Goal: Check status: Check status

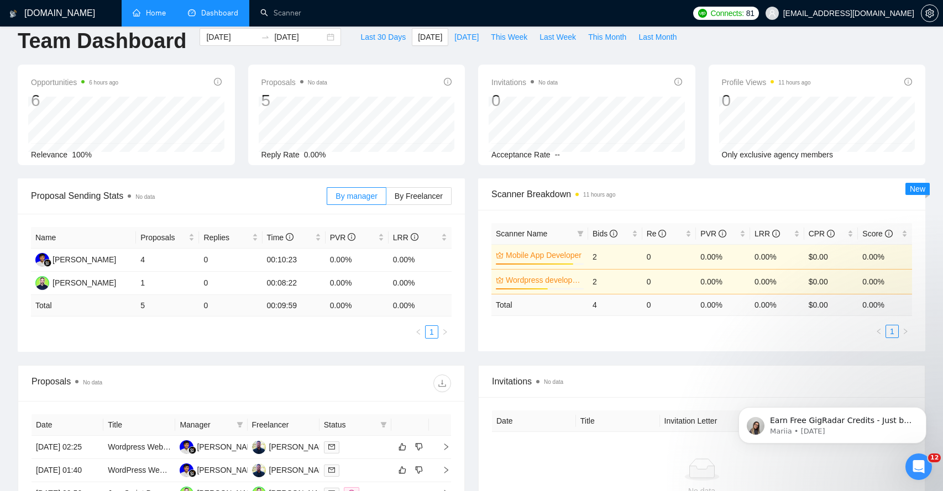
click at [155, 18] on link "Home" at bounding box center [149, 12] width 33 height 9
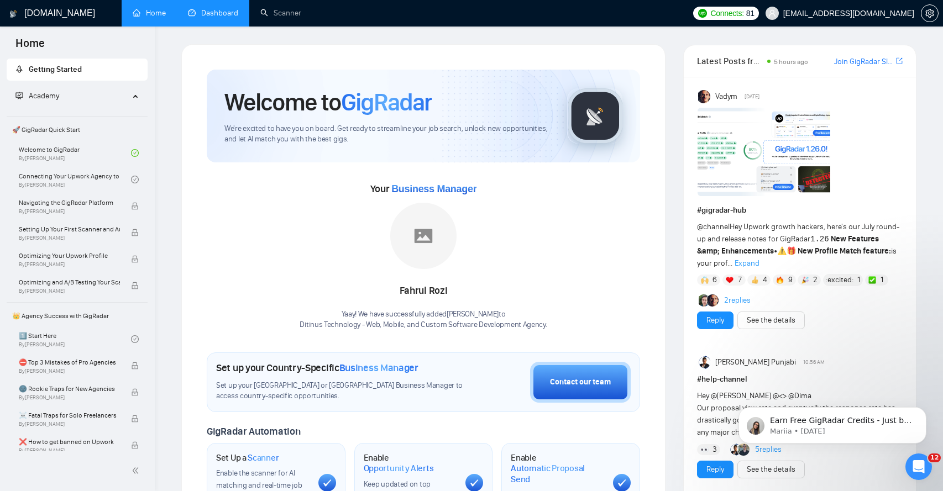
click at [208, 10] on link "Dashboard" at bounding box center [213, 12] width 50 height 9
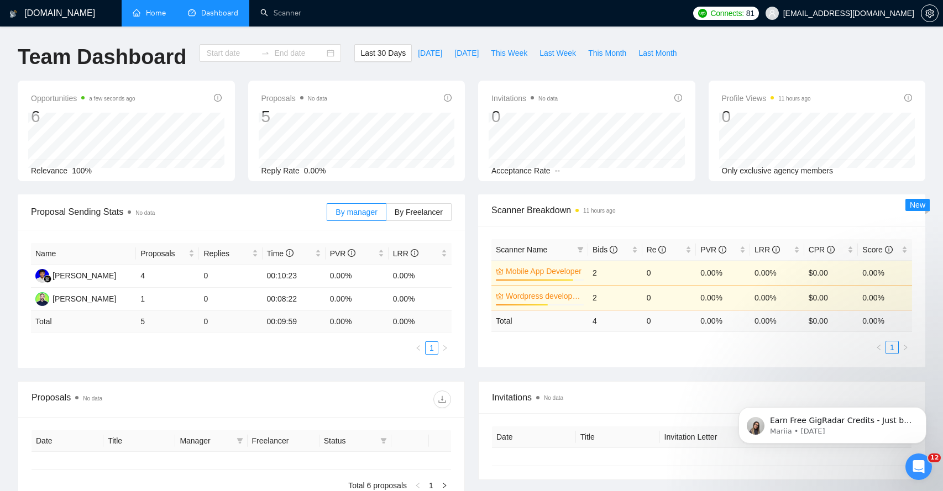
type input "[DATE]"
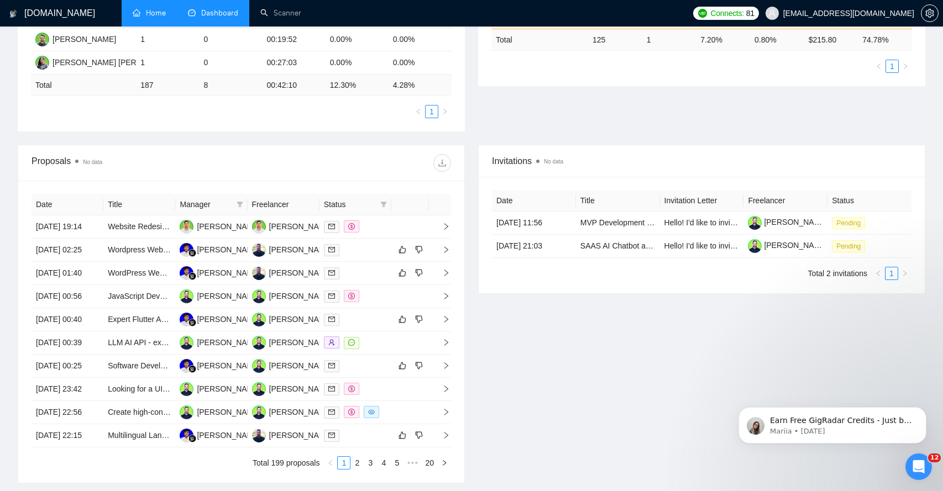
scroll to position [310, 0]
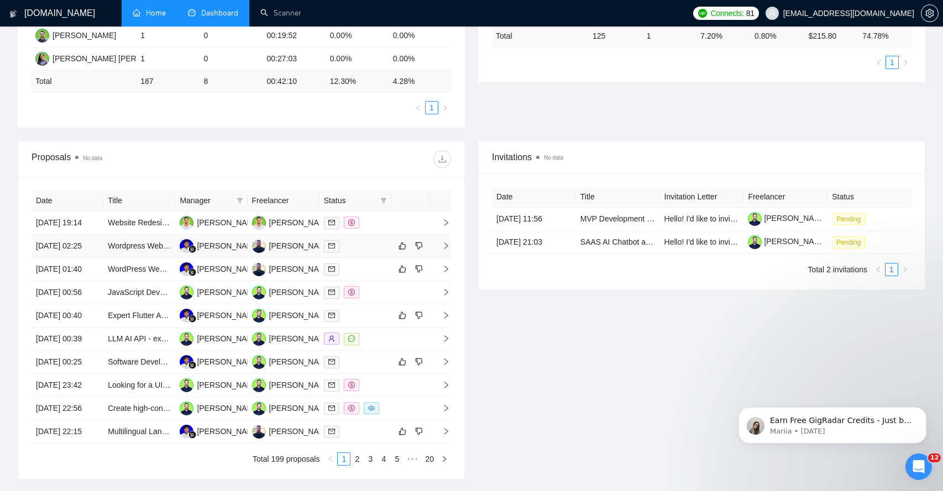
click at [439, 250] on span "right" at bounding box center [441, 246] width 17 height 8
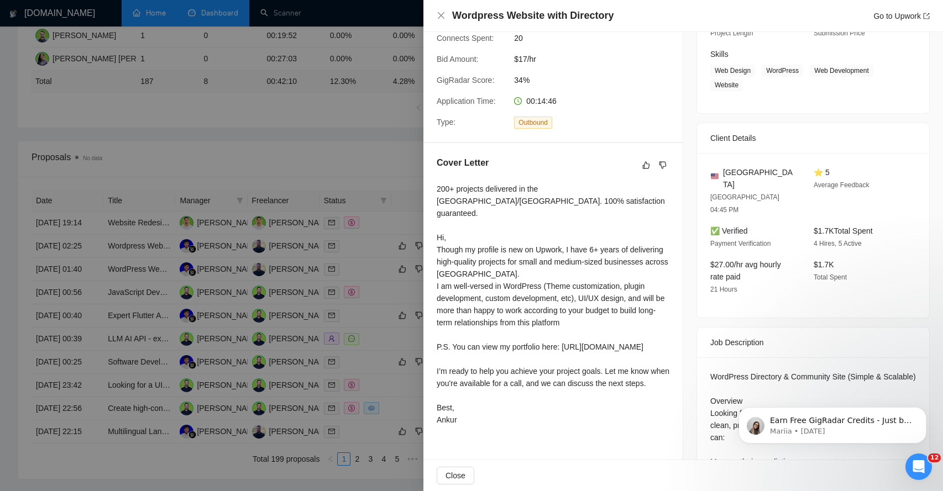
scroll to position [172, 0]
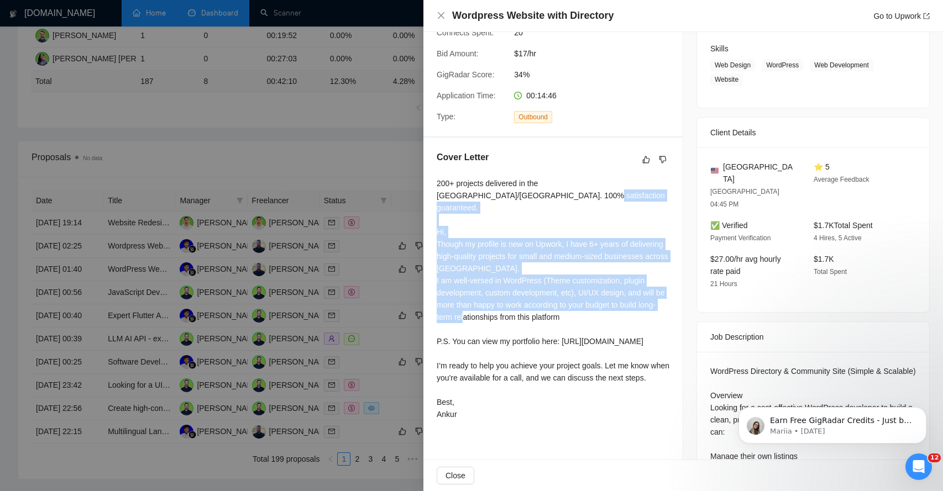
drag, startPoint x: 459, startPoint y: 212, endPoint x: 484, endPoint y: 315, distance: 106.3
click at [484, 315] on div "200+ projects delivered in the [GEOGRAPHIC_DATA]/[GEOGRAPHIC_DATA]. 100% satisf…" at bounding box center [552, 298] width 233 height 243
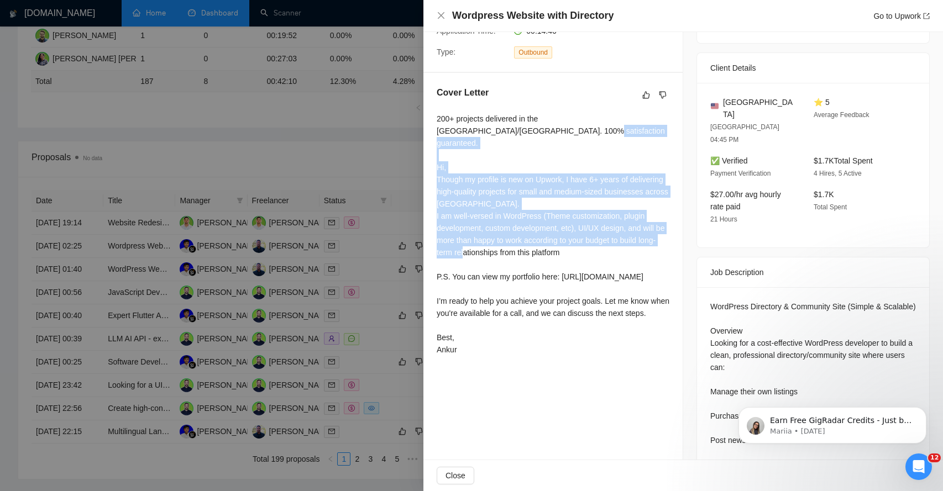
scroll to position [243, 0]
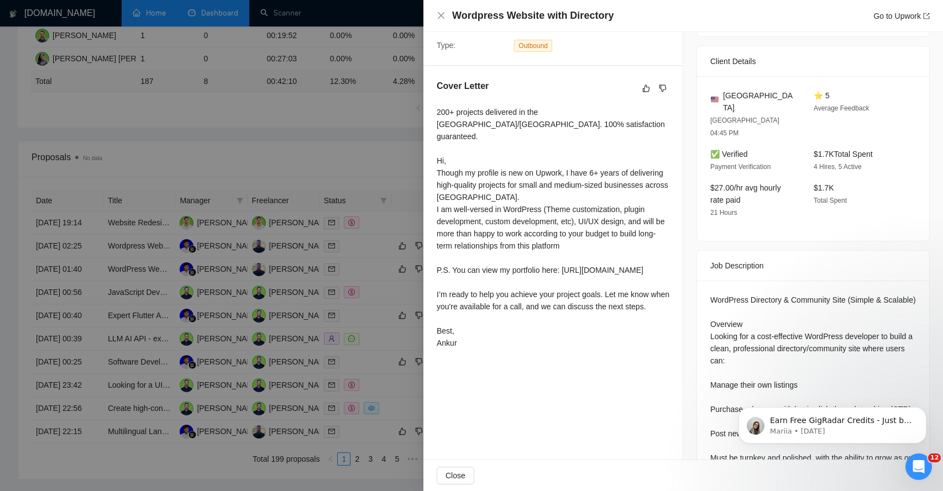
click at [348, 159] on div at bounding box center [471, 245] width 943 height 491
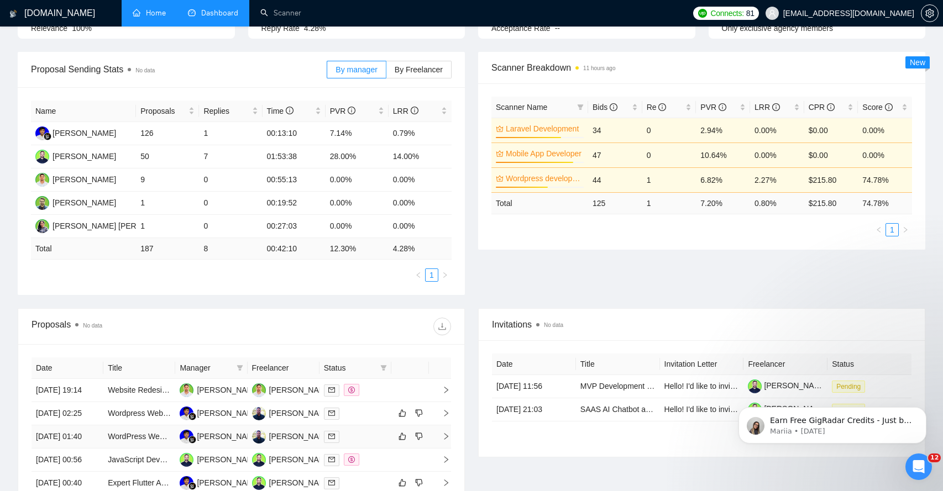
scroll to position [0, 0]
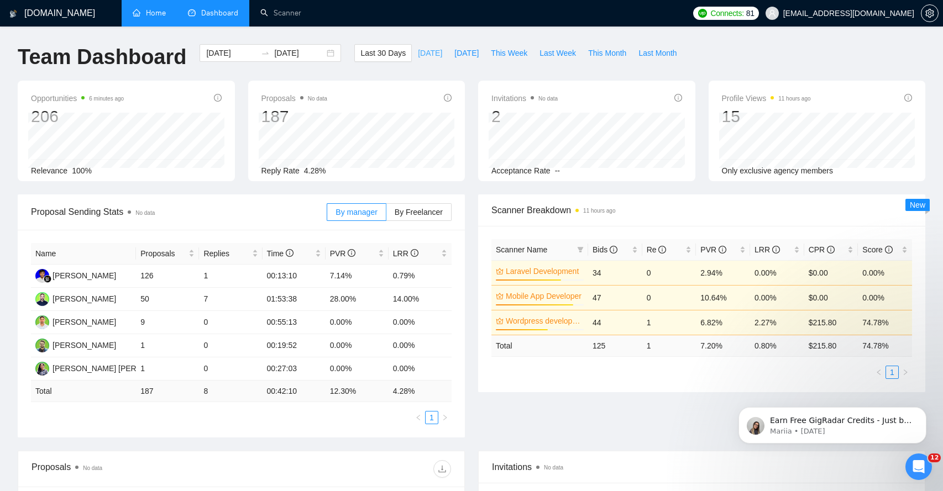
click at [425, 56] on span "[DATE]" at bounding box center [430, 53] width 24 height 12
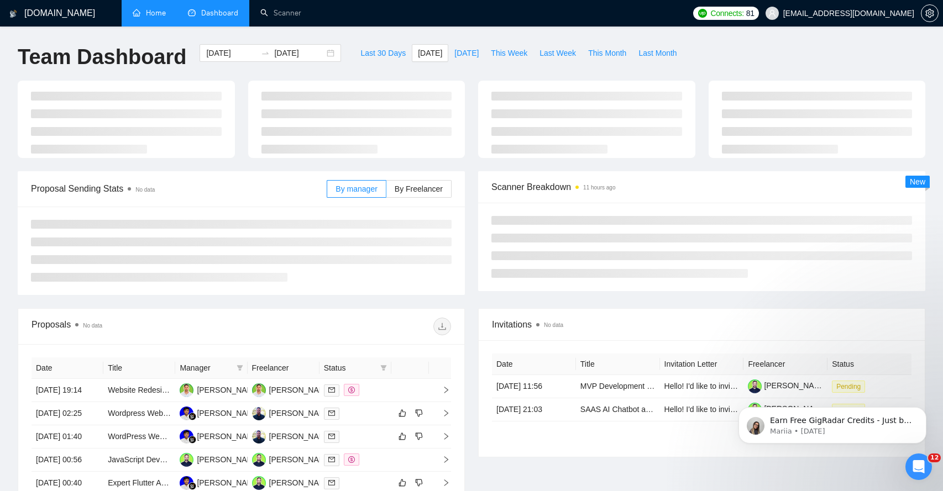
type input "[DATE]"
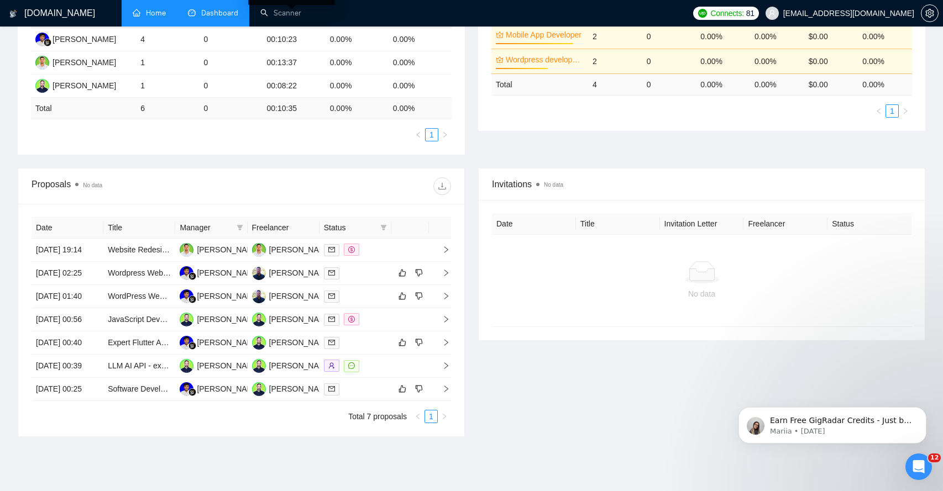
scroll to position [237, 0]
click at [442, 299] on icon "right" at bounding box center [446, 296] width 8 height 8
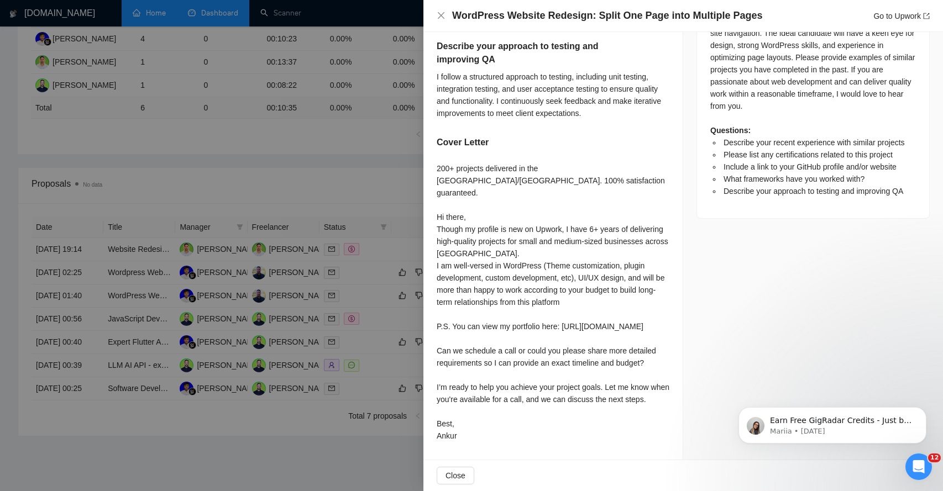
scroll to position [557, 0]
click at [270, 141] on div at bounding box center [471, 245] width 943 height 491
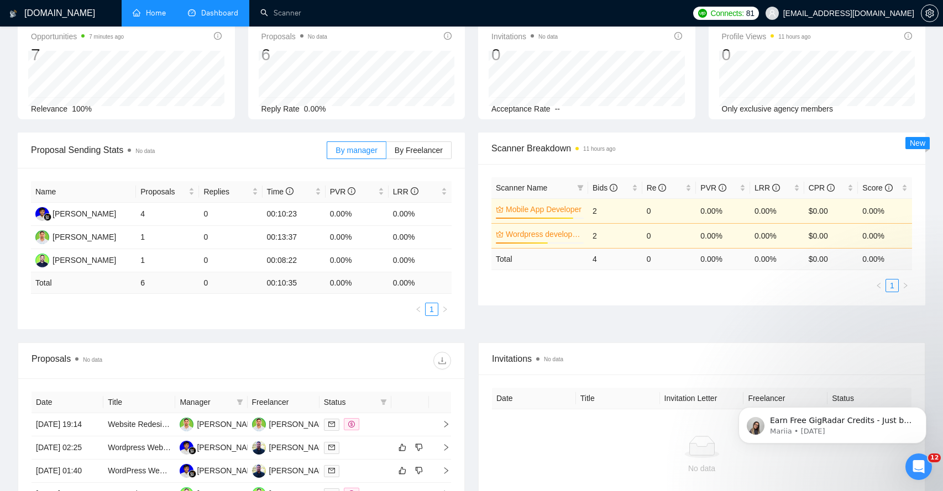
scroll to position [0, 0]
